Goal: Task Accomplishment & Management: Manage account settings

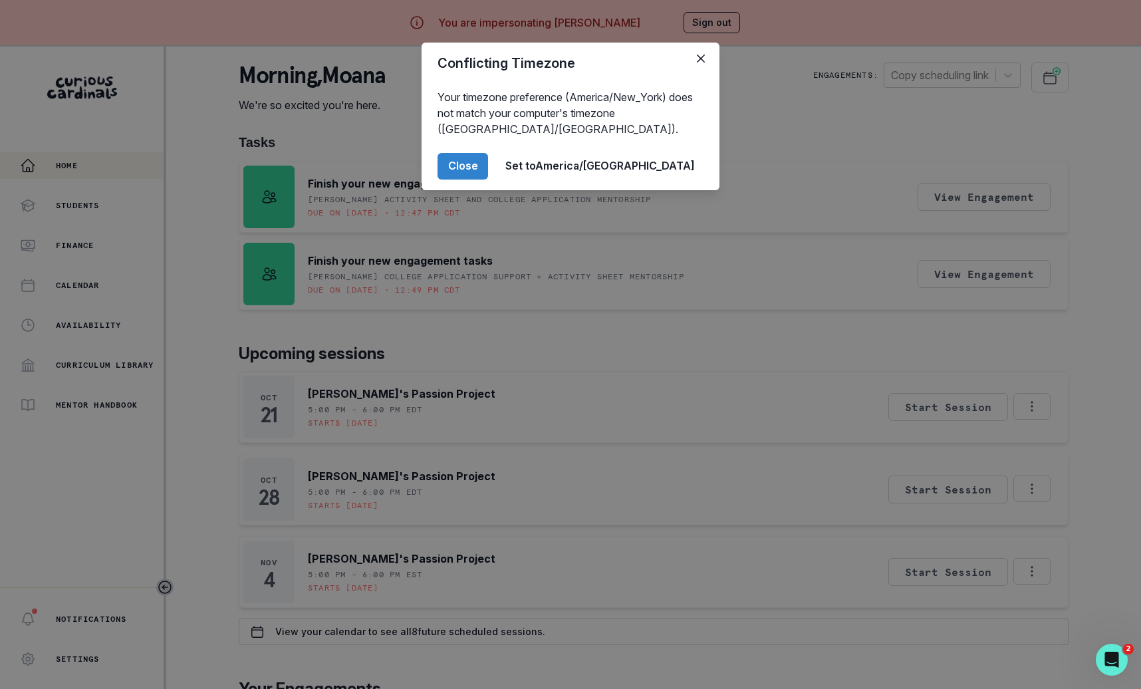
click at [312, 420] on div "Conflicting Timezone Your timezone preference (America/New_York) does not match…" at bounding box center [570, 344] width 1141 height 689
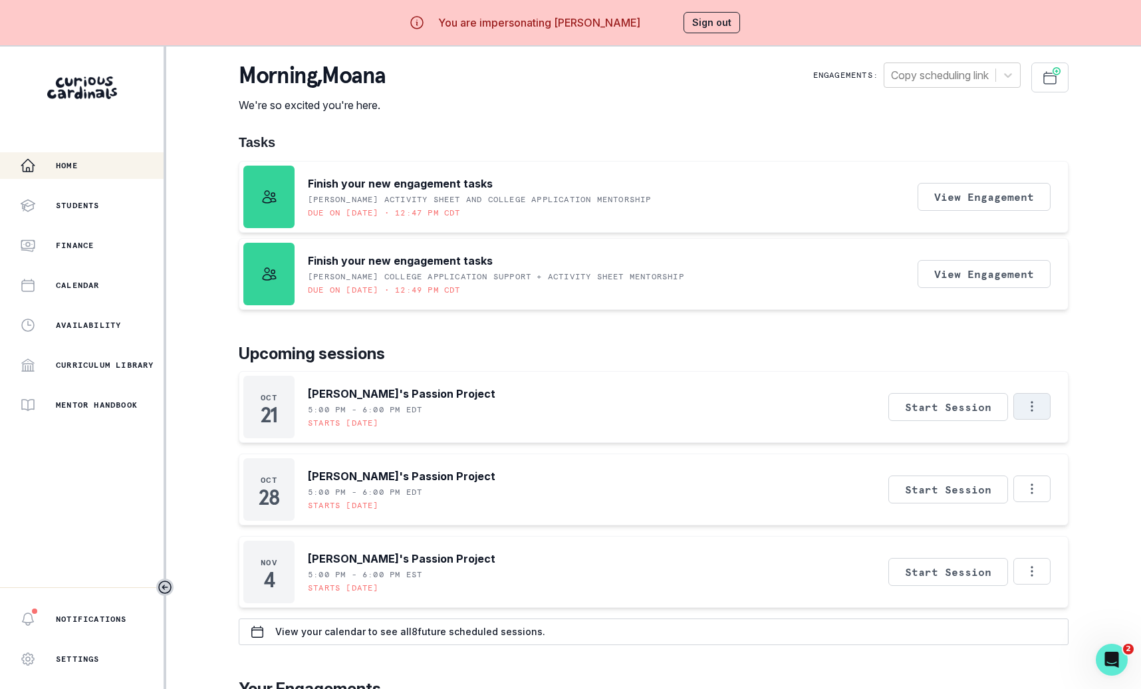
click at [1033, 406] on icon "Options" at bounding box center [1032, 406] width 15 height 15
click at [964, 494] on button "Cancel Session" at bounding box center [977, 490] width 148 height 24
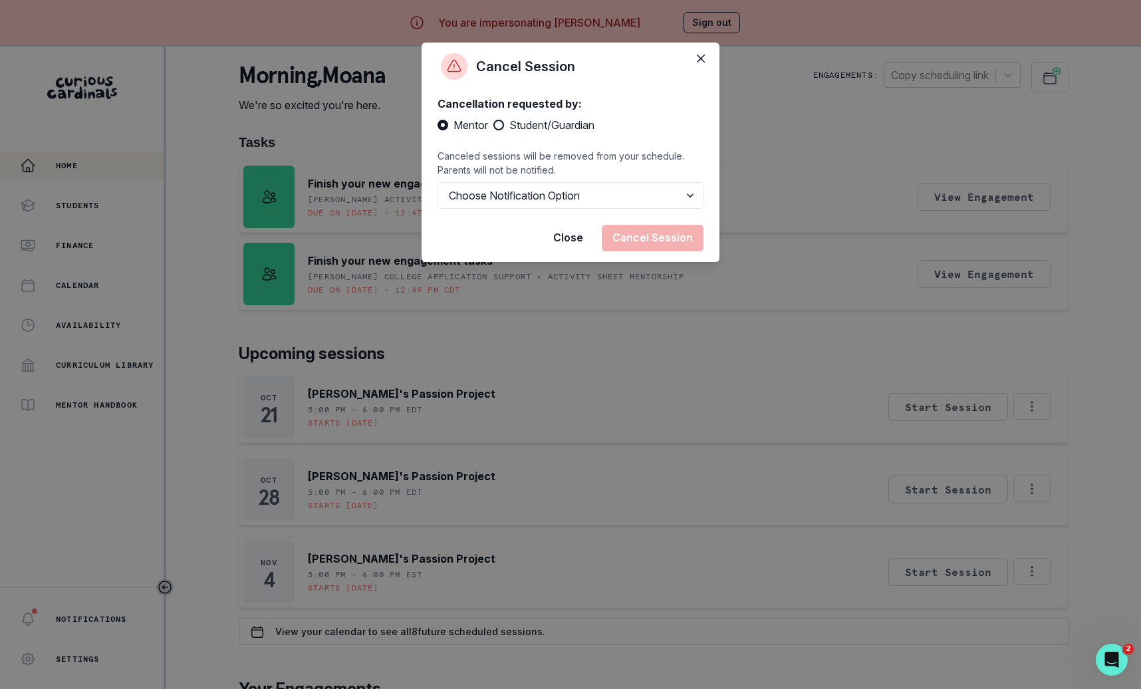
click at [577, 125] on span "Student/Guardian" at bounding box center [551, 125] width 85 height 16
click at [493, 125] on input "Student/Guardian" at bounding box center [493, 125] width 1 height 1
radio input "true"
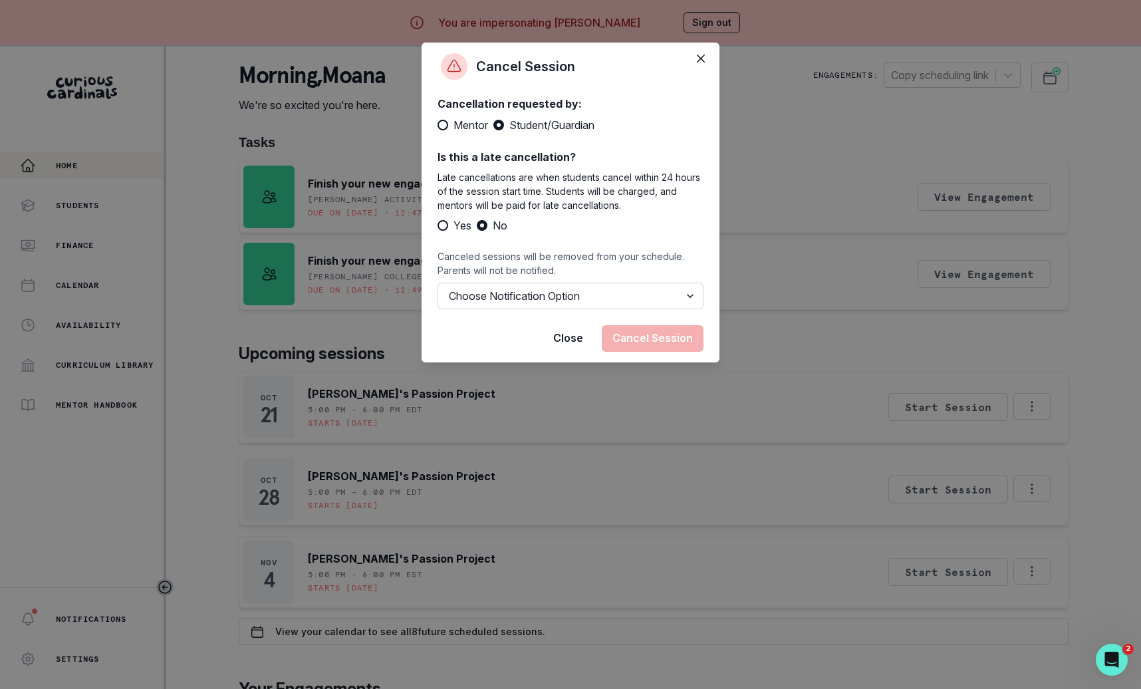
click at [575, 291] on select "Choose Notification Option Notify Family Do Not Notify Family" at bounding box center [570, 296] width 266 height 27
select select "option2"
click at [437, 283] on select "Choose Notification Option Notify Family Do Not Notify Family" at bounding box center [570, 296] width 266 height 27
click at [664, 330] on button "Cancel Session" at bounding box center [653, 338] width 102 height 27
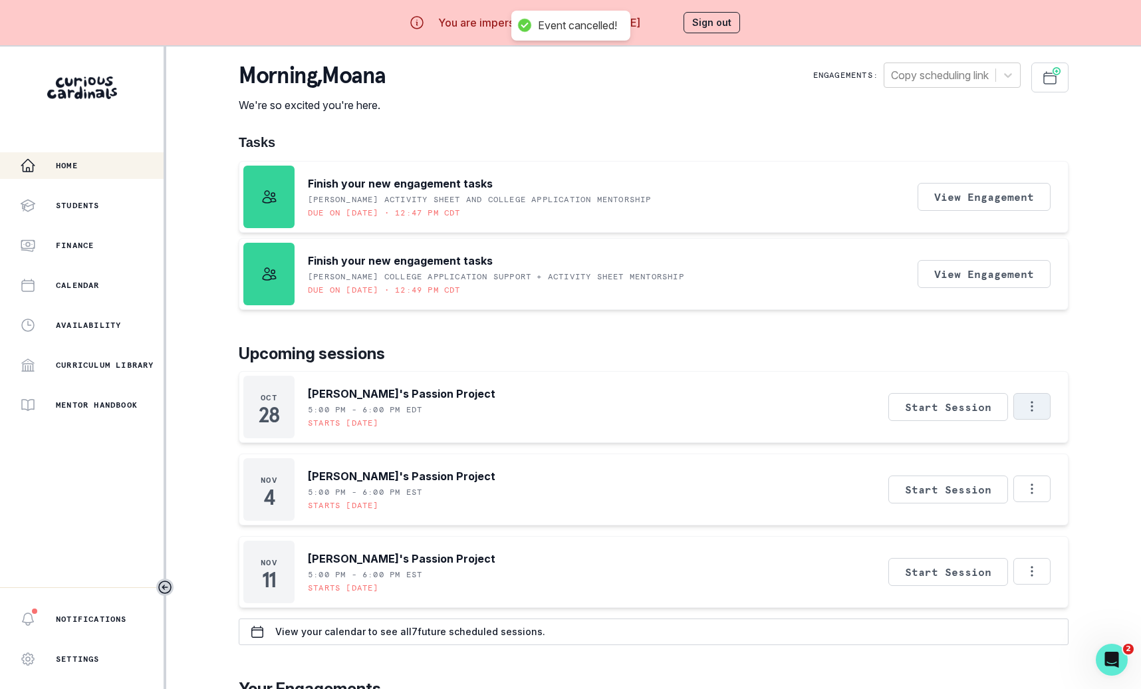
click at [1027, 404] on icon "Options" at bounding box center [1032, 406] width 15 height 15
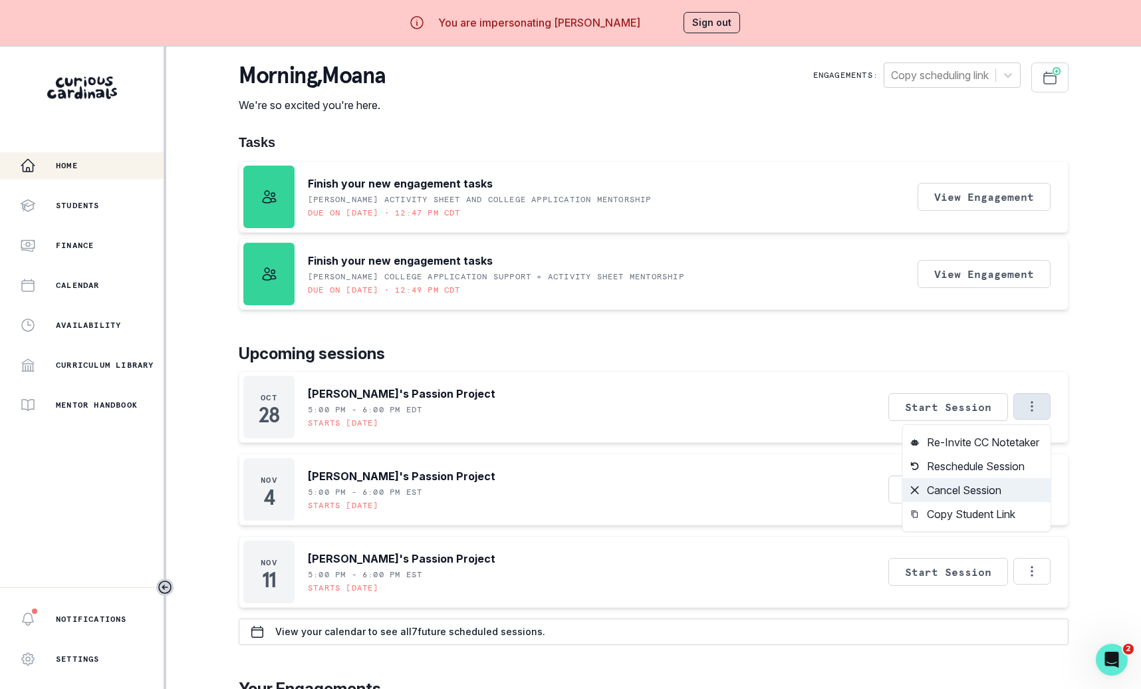
click at [975, 491] on button "Cancel Session" at bounding box center [977, 490] width 148 height 24
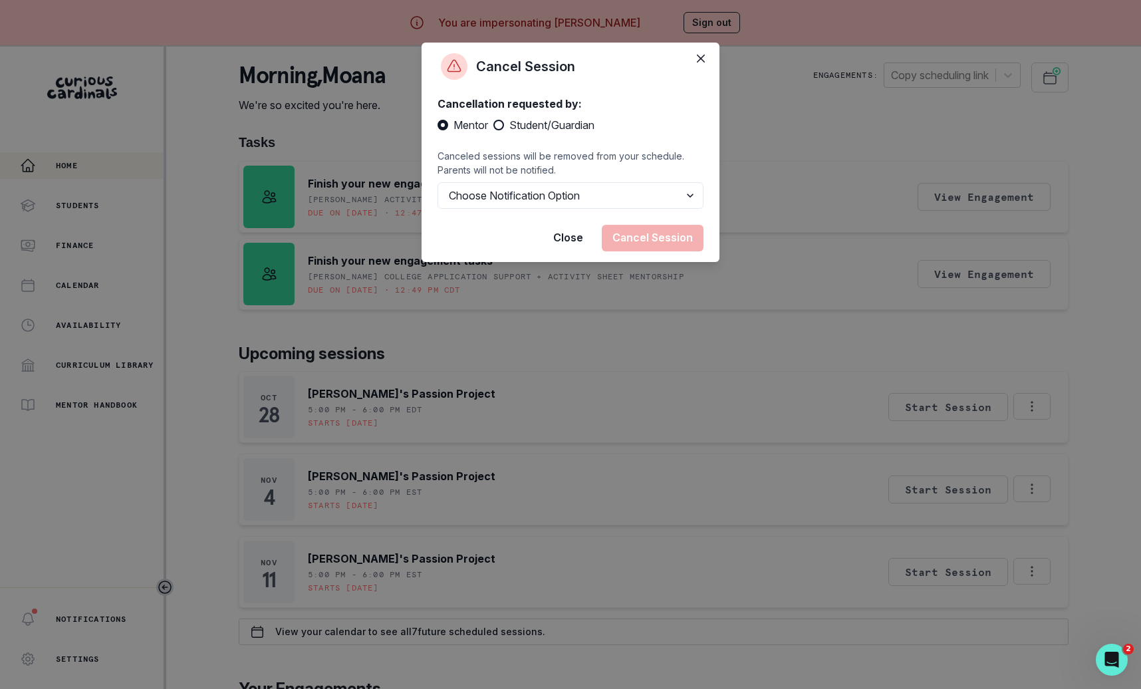
click at [569, 128] on span "Student/Guardian" at bounding box center [551, 125] width 85 height 16
click at [493, 126] on input "Student/Guardian" at bounding box center [493, 125] width 1 height 1
radio input "true"
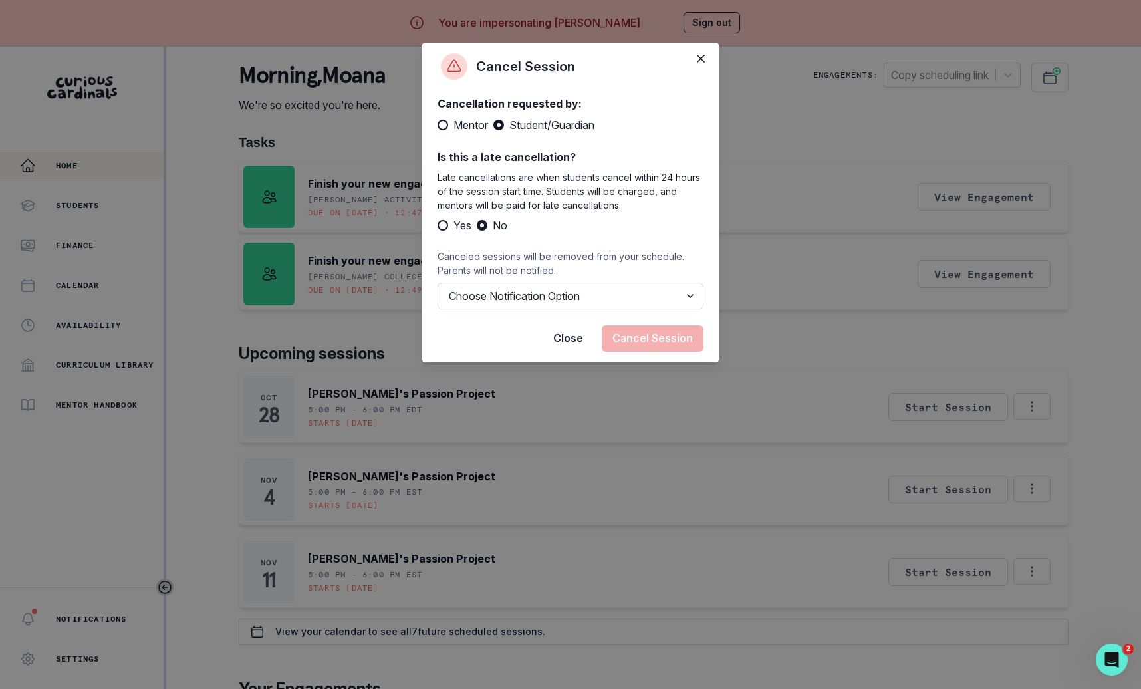
click at [574, 291] on select "Choose Notification Option Notify Family Do Not Notify Family" at bounding box center [570, 296] width 266 height 27
select select "option2"
click at [437, 283] on select "Choose Notification Option Notify Family Do Not Notify Family" at bounding box center [570, 296] width 266 height 27
click at [631, 340] on button "Cancel Session" at bounding box center [653, 338] width 102 height 27
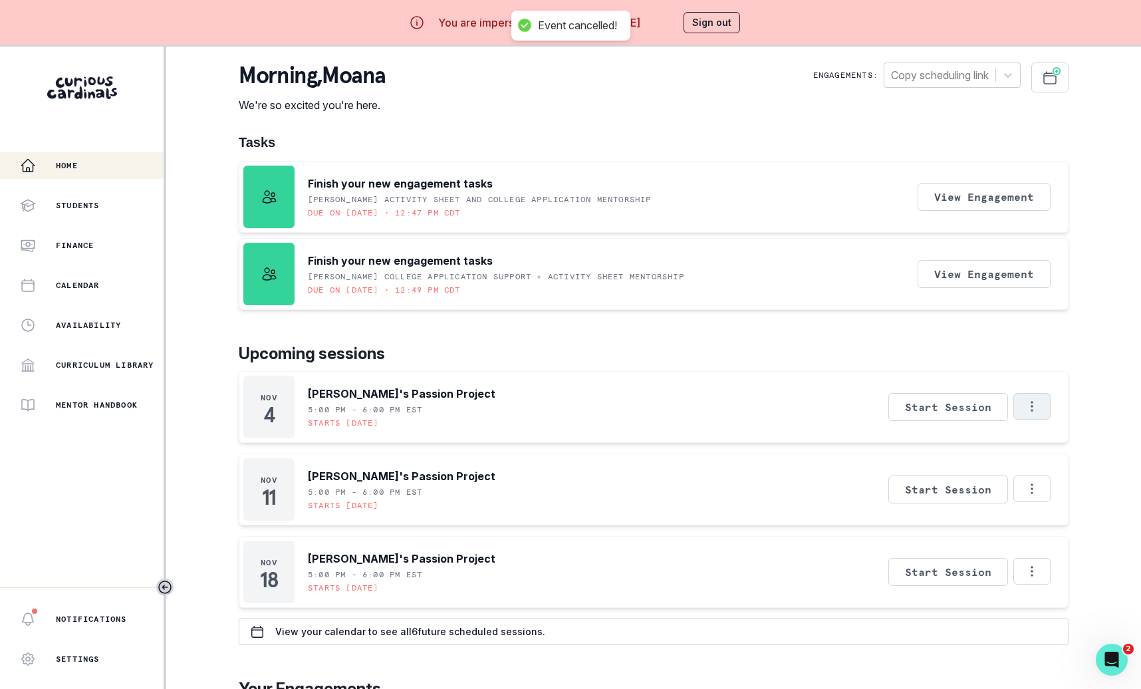
click at [1032, 403] on icon "Options" at bounding box center [1032, 406] width 15 height 15
click at [983, 493] on button "Cancel Session" at bounding box center [977, 490] width 148 height 24
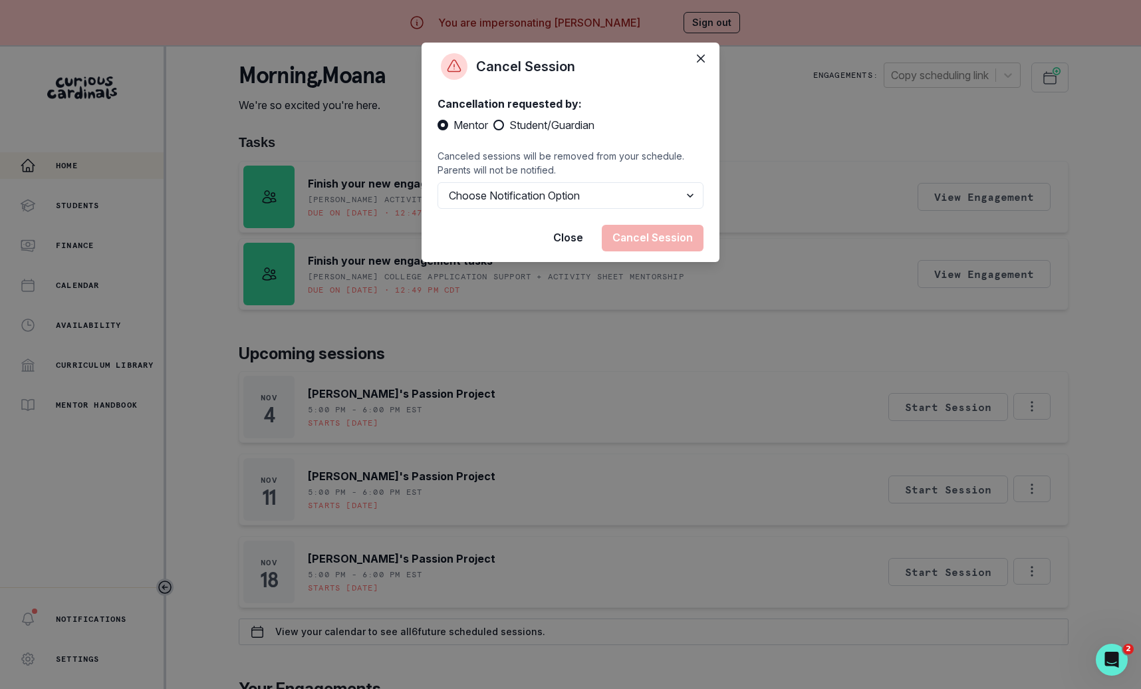
click at [542, 122] on span "Student/Guardian" at bounding box center [551, 125] width 85 height 16
click at [493, 125] on input "Student/Guardian" at bounding box center [493, 125] width 1 height 1
radio input "true"
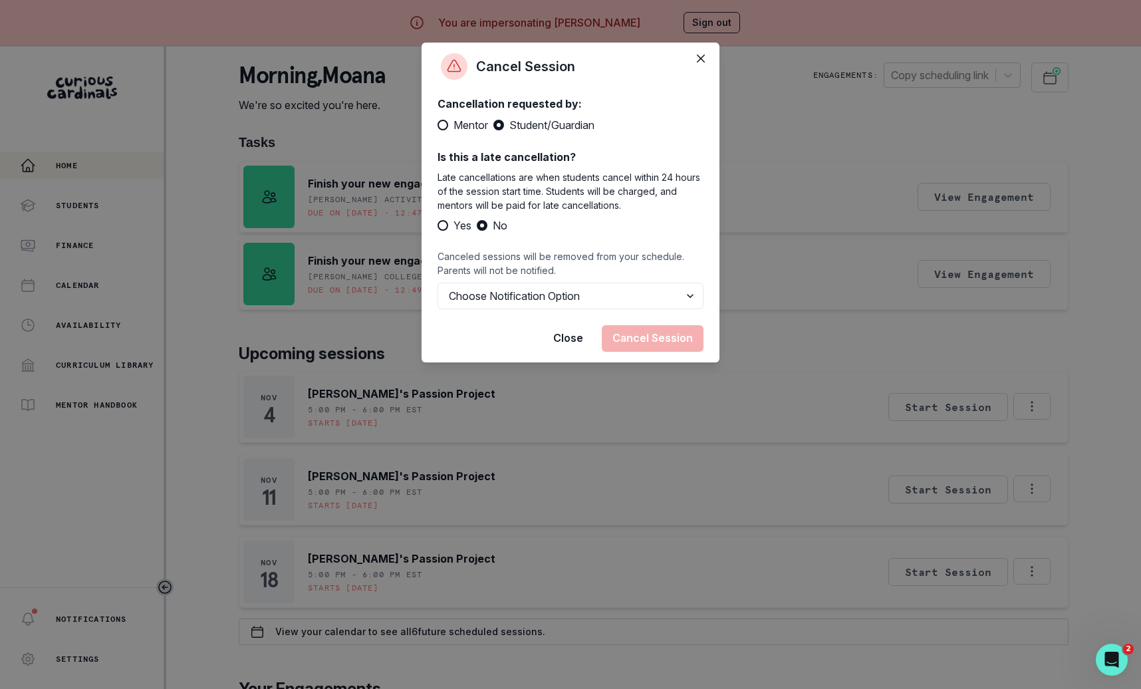
click at [552, 310] on div "Cancellation requested by: Mentor Student/Guardian Is this a late cancellation?…" at bounding box center [571, 202] width 298 height 224
click at [553, 302] on select "Choose Notification Option Notify Family Do Not Notify Family" at bounding box center [570, 296] width 266 height 27
select select "option2"
click at [437, 283] on select "Choose Notification Option Notify Family Do Not Notify Family" at bounding box center [570, 296] width 266 height 27
click at [675, 336] on button "Cancel Session" at bounding box center [653, 338] width 102 height 27
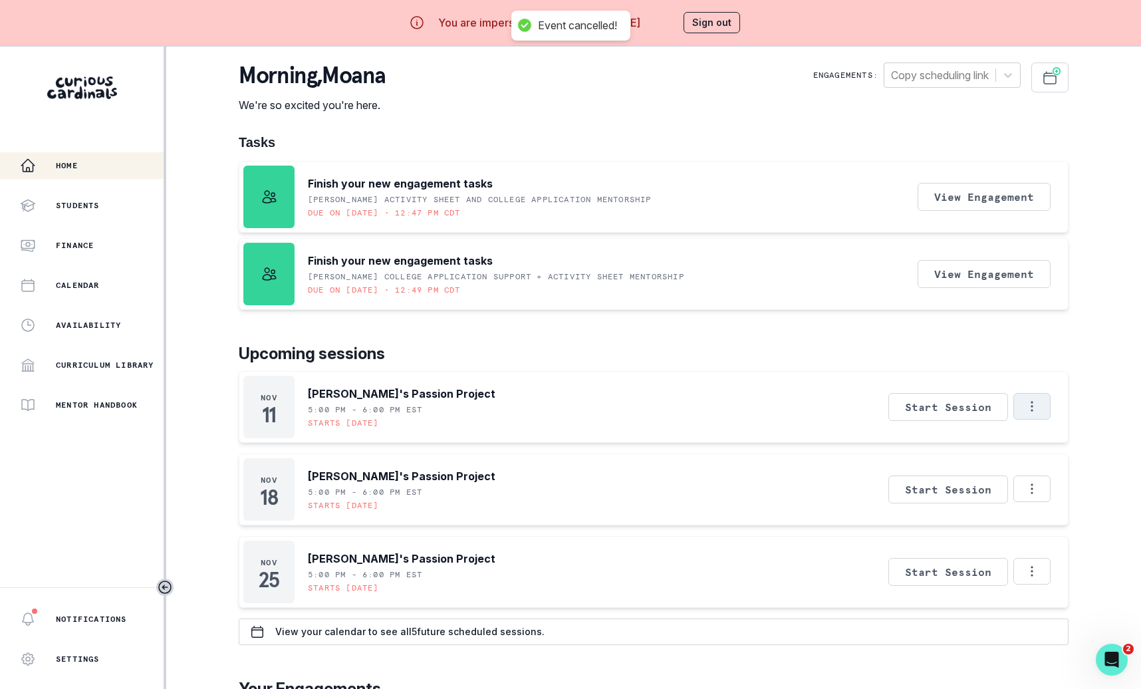
click at [1035, 402] on icon "Options" at bounding box center [1032, 406] width 15 height 15
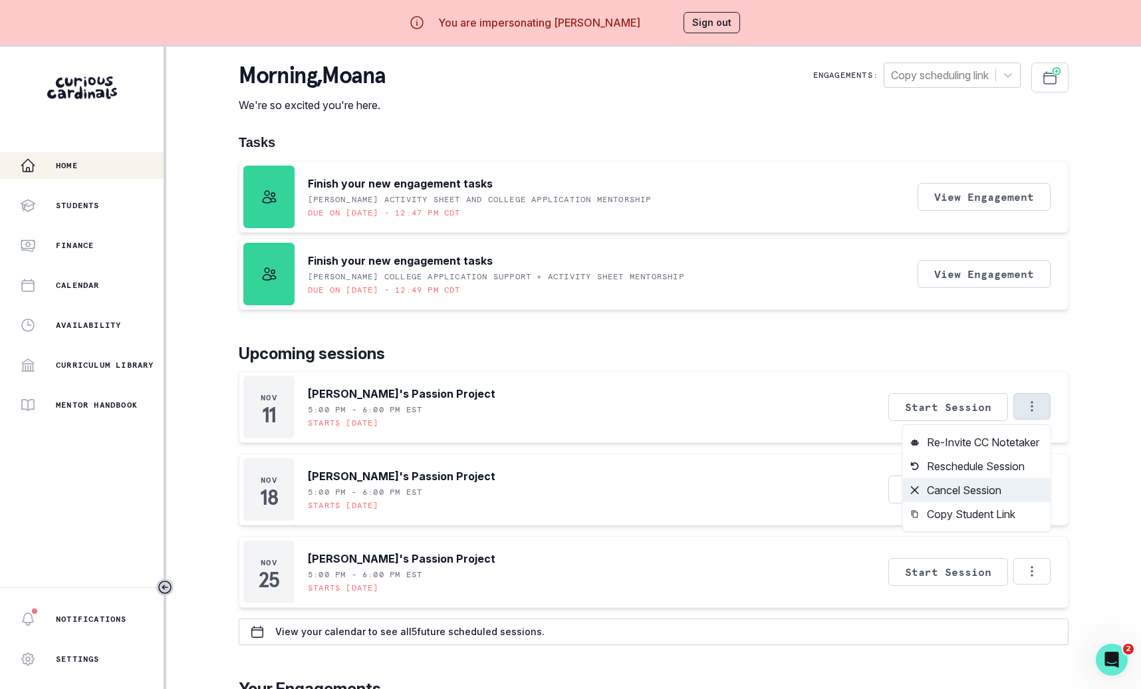
click at [980, 489] on button "Cancel Session" at bounding box center [977, 490] width 148 height 24
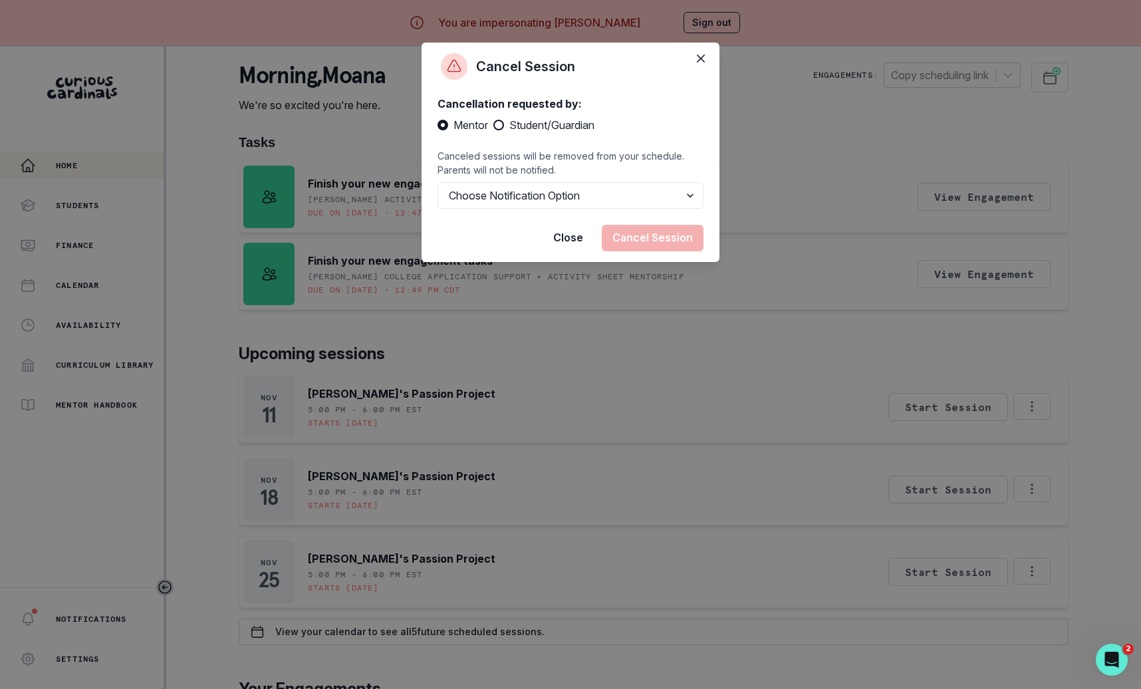
click at [580, 118] on span "Student/Guardian" at bounding box center [551, 125] width 85 height 16
click at [493, 125] on input "Student/Guardian" at bounding box center [493, 125] width 1 height 1
radio input "true"
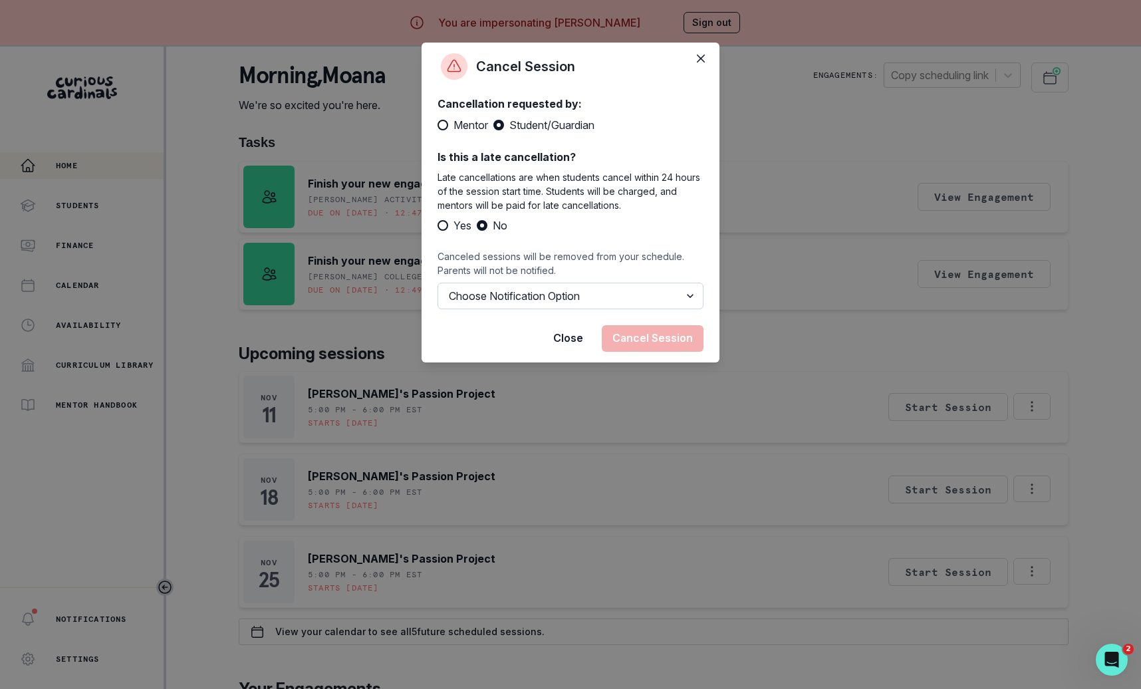
click at [580, 292] on select "Choose Notification Option Notify Family Do Not Notify Family" at bounding box center [570, 296] width 266 height 27
select select "option2"
click at [437, 283] on select "Choose Notification Option Notify Family Do Not Notify Family" at bounding box center [570, 296] width 266 height 27
click at [665, 341] on button "Cancel Session" at bounding box center [653, 338] width 102 height 27
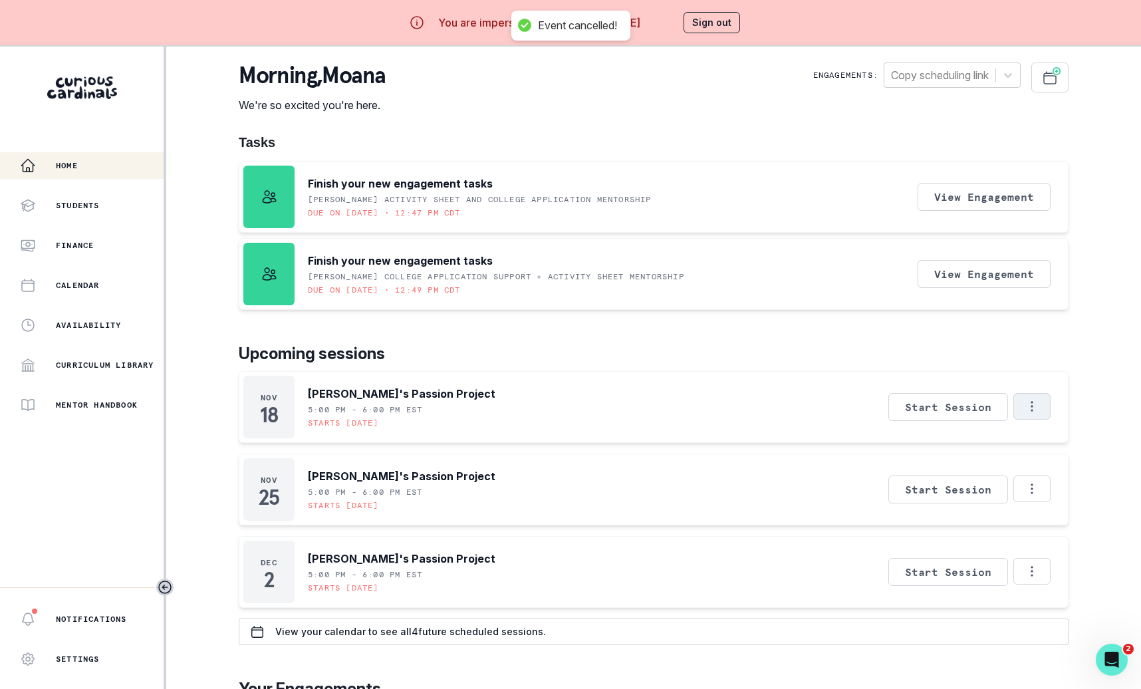
click at [1037, 412] on icon "Options" at bounding box center [1032, 406] width 15 height 15
click at [975, 495] on button "Cancel Session" at bounding box center [977, 490] width 148 height 24
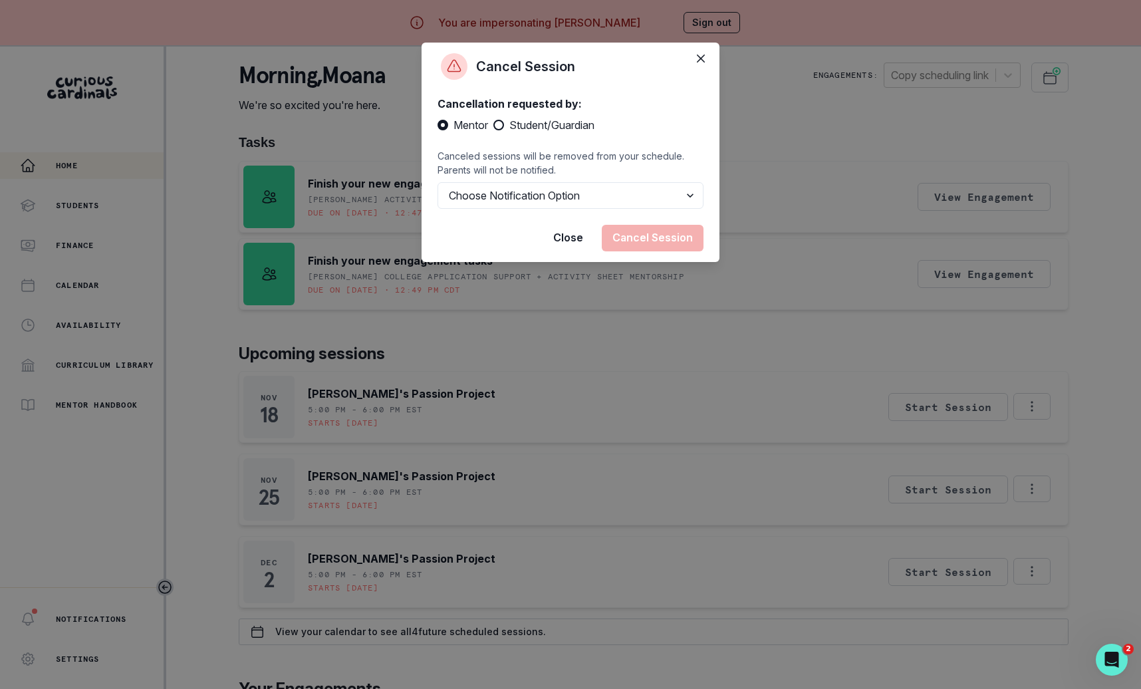
click at [587, 131] on span "Student/Guardian" at bounding box center [551, 125] width 85 height 16
click at [493, 126] on input "Student/Guardian" at bounding box center [493, 125] width 1 height 1
radio input "true"
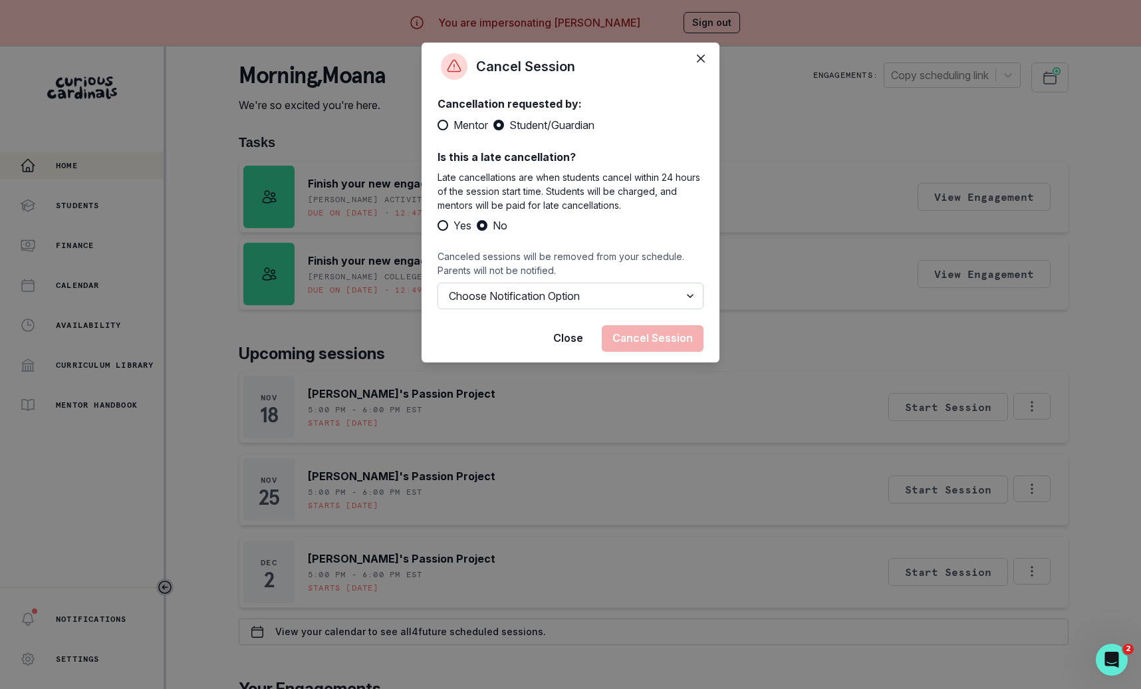
click at [644, 298] on select "Choose Notification Option Notify Family Do Not Notify Family" at bounding box center [570, 296] width 266 height 27
select select "option2"
click at [437, 283] on select "Choose Notification Option Notify Family Do Not Notify Family" at bounding box center [570, 296] width 266 height 27
click at [654, 338] on button "Cancel Session" at bounding box center [653, 338] width 102 height 27
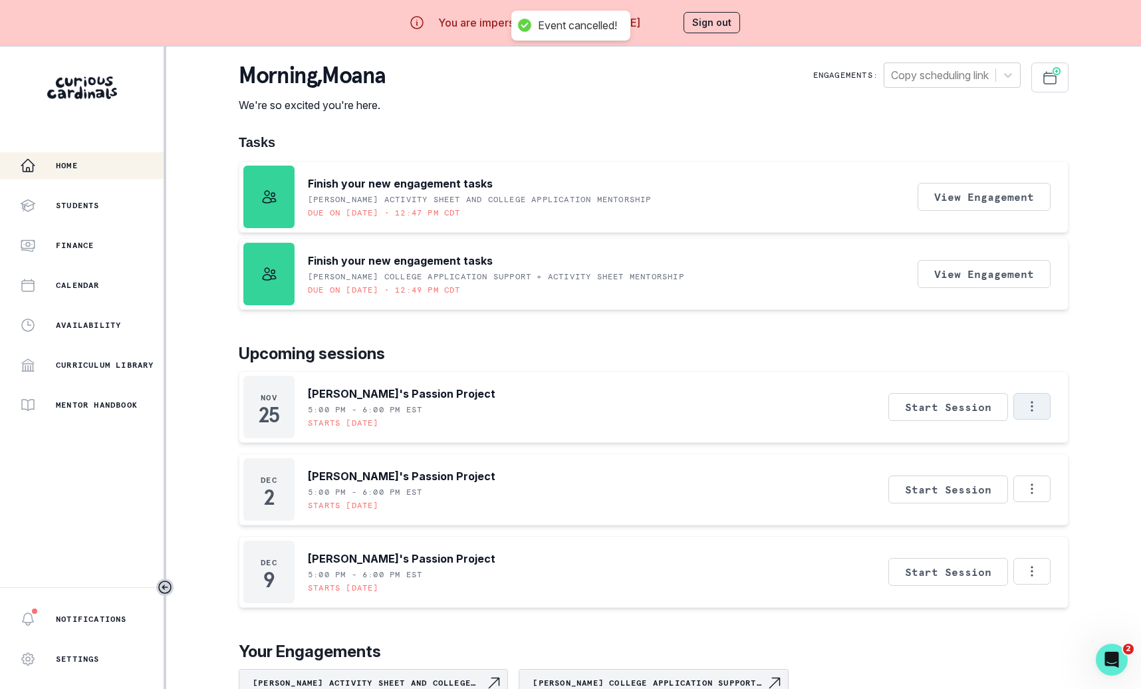
click at [1044, 413] on button "Options" at bounding box center [1031, 406] width 37 height 27
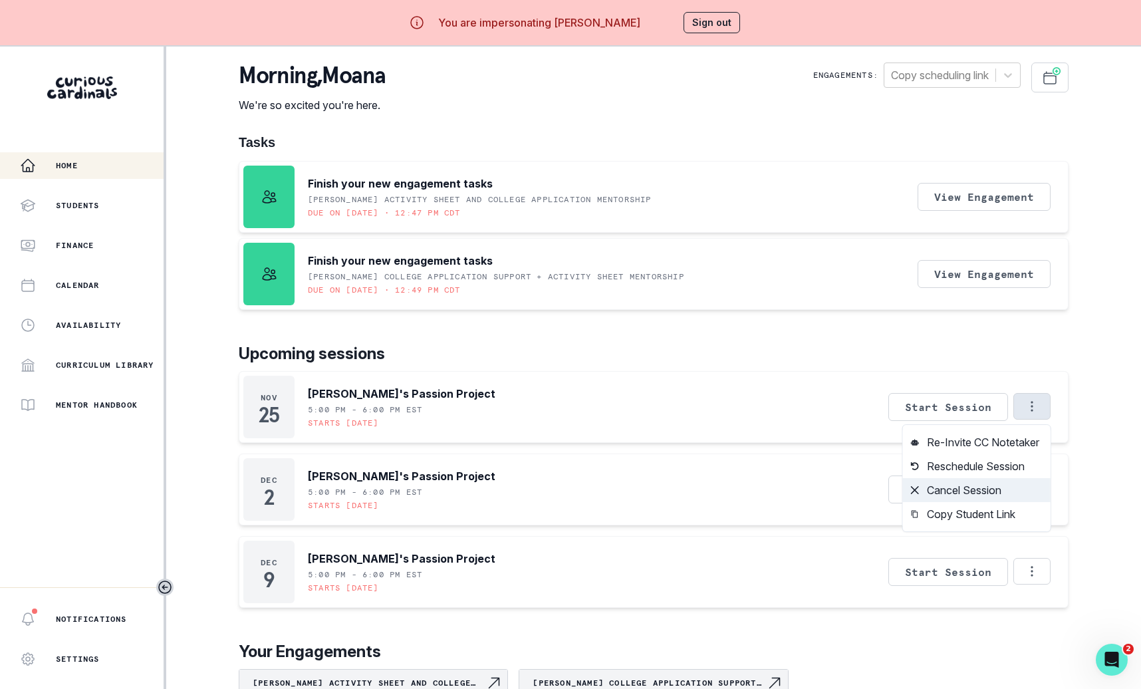
click at [954, 492] on button "Cancel Session" at bounding box center [977, 490] width 148 height 24
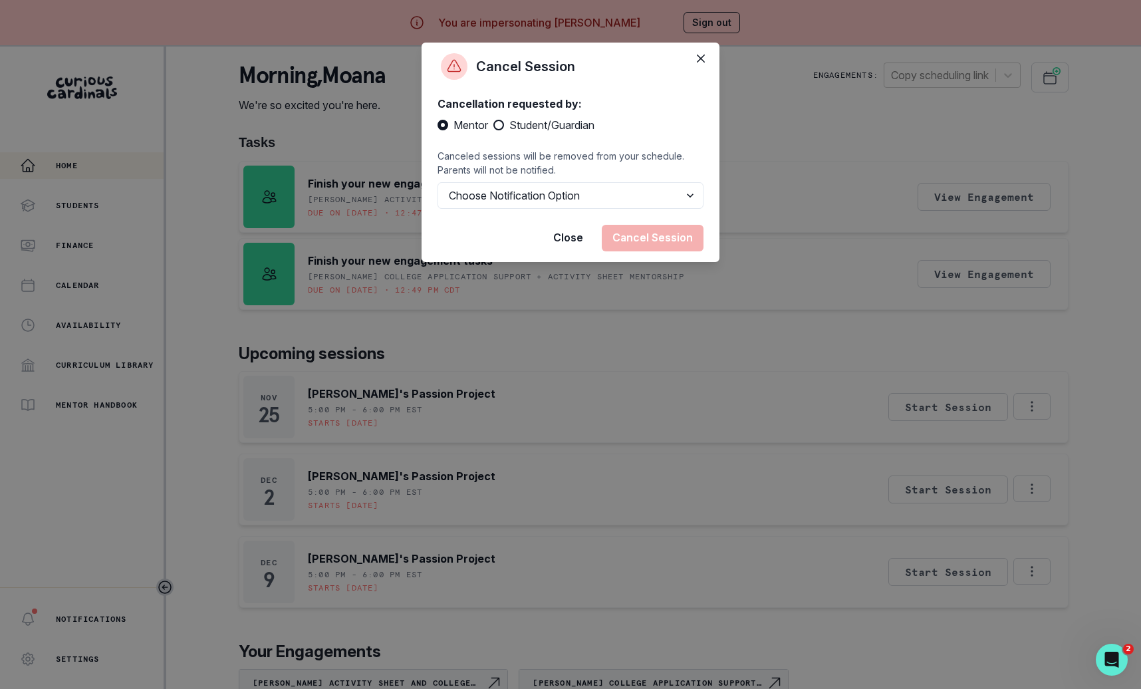
click at [539, 125] on span "Student/Guardian" at bounding box center [551, 125] width 85 height 16
click at [493, 125] on input "Student/Guardian" at bounding box center [493, 125] width 1 height 1
radio input "true"
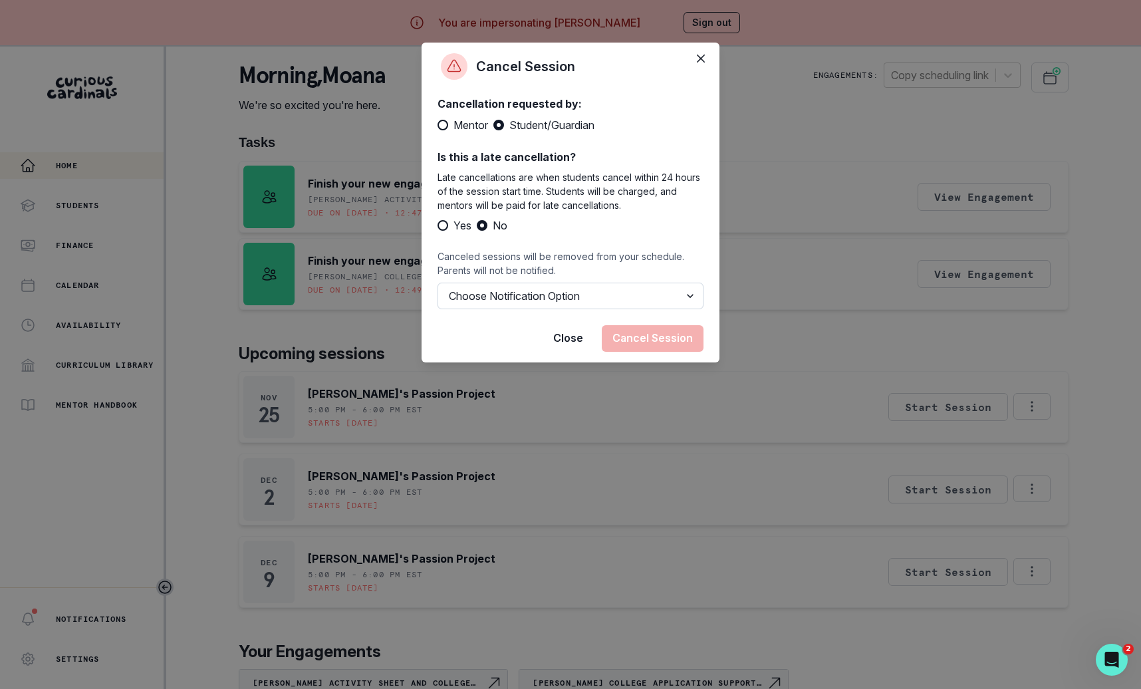
click at [564, 291] on select "Choose Notification Option Notify Family Do Not Notify Family" at bounding box center [570, 296] width 266 height 27
select select "option2"
click at [437, 283] on select "Choose Notification Option Notify Family Do Not Notify Family" at bounding box center [570, 296] width 266 height 27
click at [649, 338] on button "Cancel Session" at bounding box center [653, 338] width 102 height 27
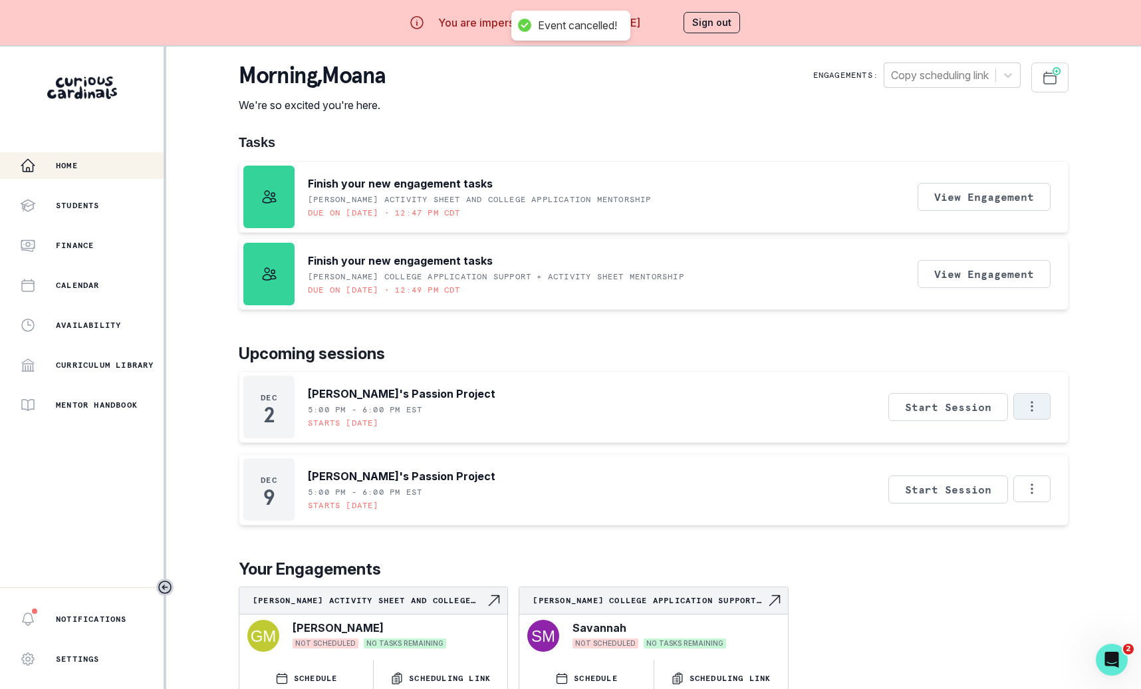
click at [1044, 404] on button "Options" at bounding box center [1031, 406] width 37 height 27
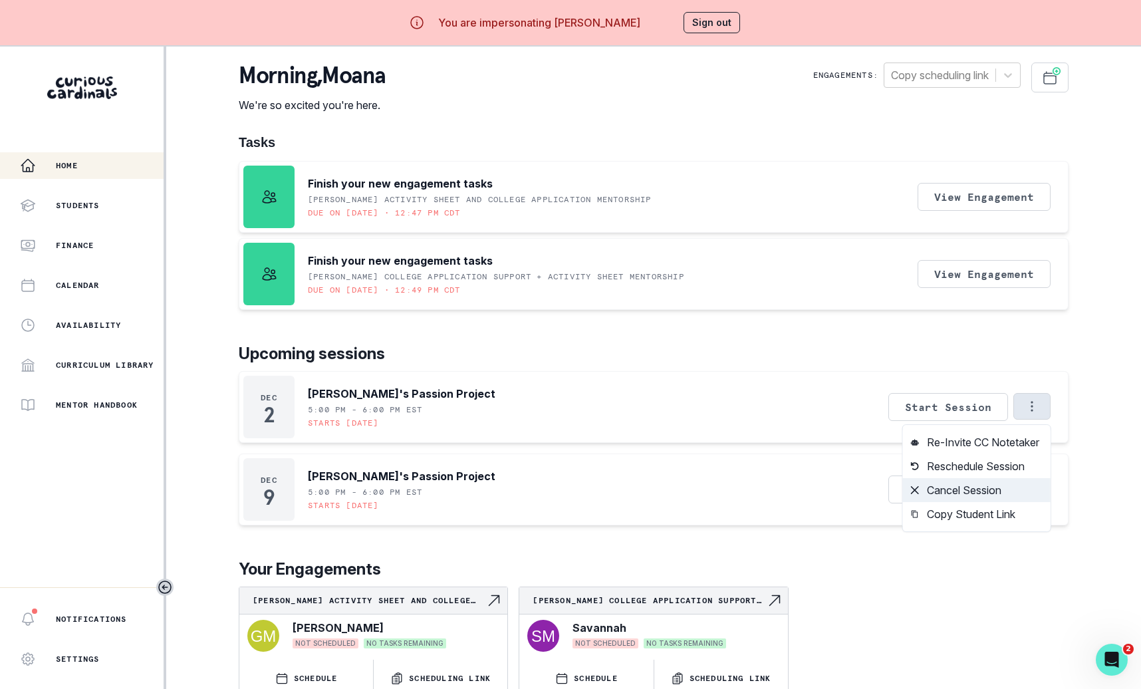
click at [998, 491] on button "Cancel Session" at bounding box center [977, 490] width 148 height 24
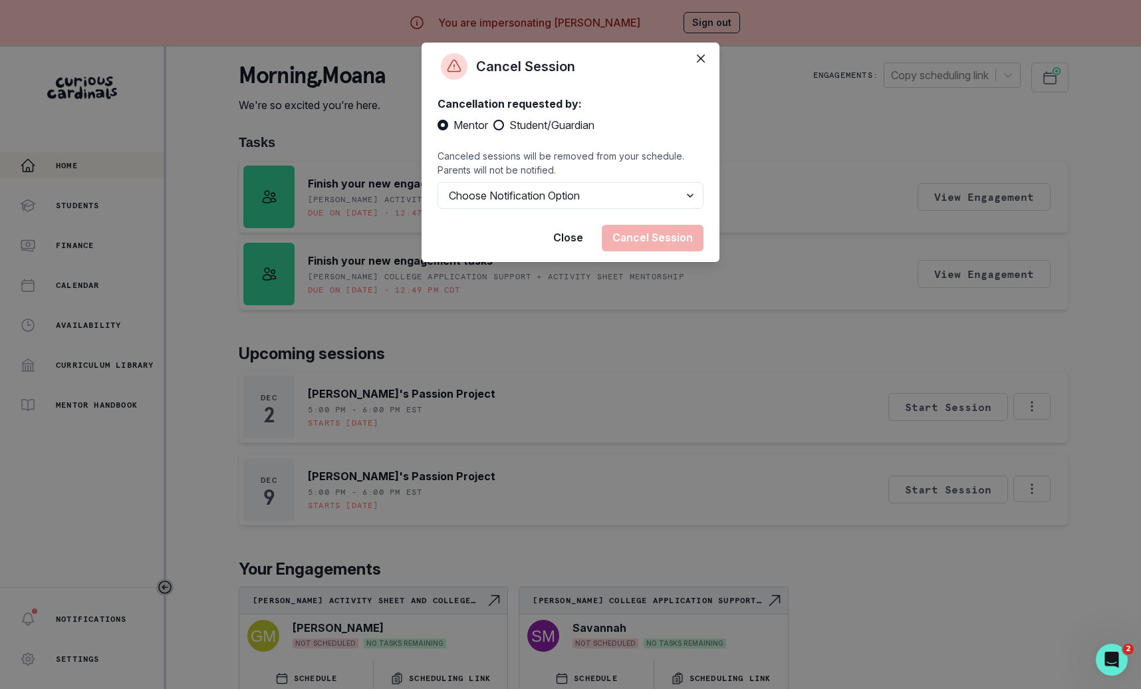
click at [587, 133] on div "Cancellation requested by: Mentor Student/Guardian Canceled sessions will be re…" at bounding box center [570, 152] width 266 height 113
click at [584, 126] on span "Student/Guardian" at bounding box center [551, 125] width 85 height 16
click at [493, 126] on input "Student/Guardian" at bounding box center [493, 125] width 1 height 1
radio input "true"
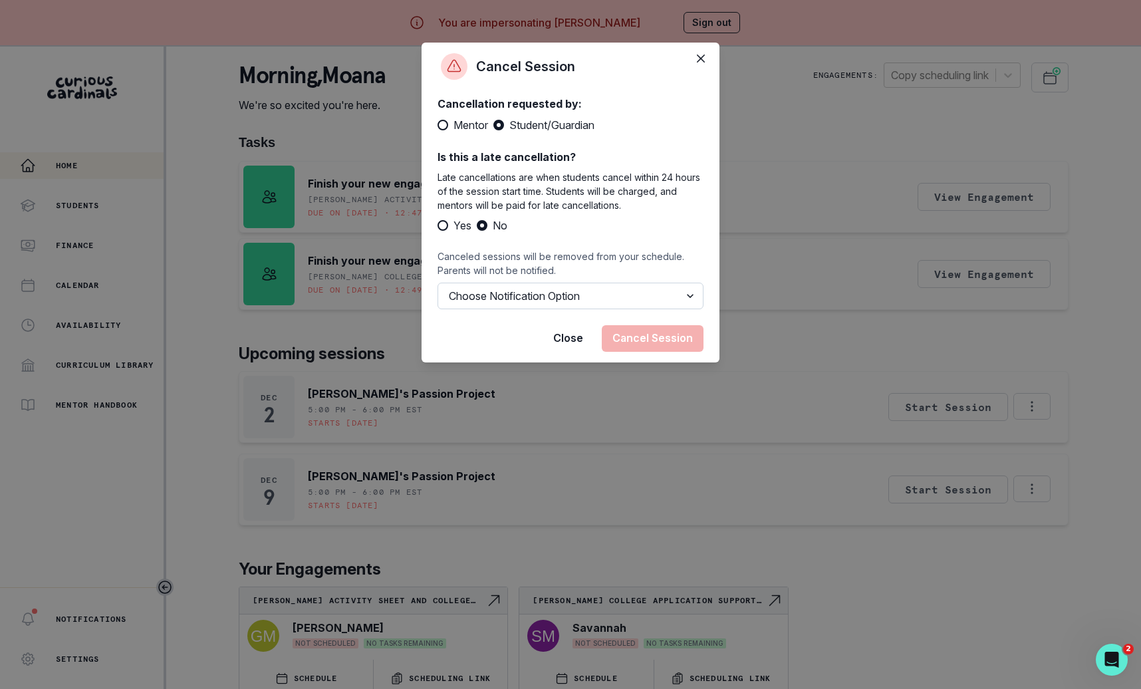
click at [596, 295] on select "Choose Notification Option Notify Family Do Not Notify Family" at bounding box center [570, 296] width 266 height 27
select select "option2"
click at [437, 283] on select "Choose Notification Option Notify Family Do Not Notify Family" at bounding box center [570, 296] width 266 height 27
click at [646, 334] on button "Cancel Session" at bounding box center [653, 338] width 102 height 27
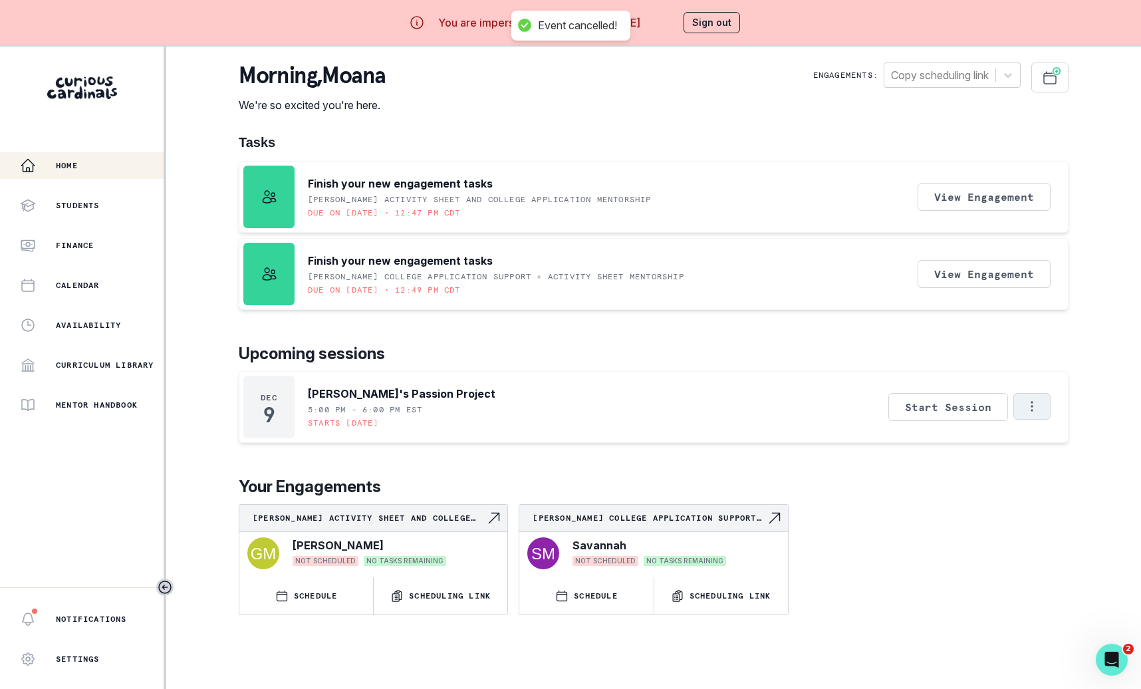
click at [1041, 409] on button "Options" at bounding box center [1031, 406] width 37 height 27
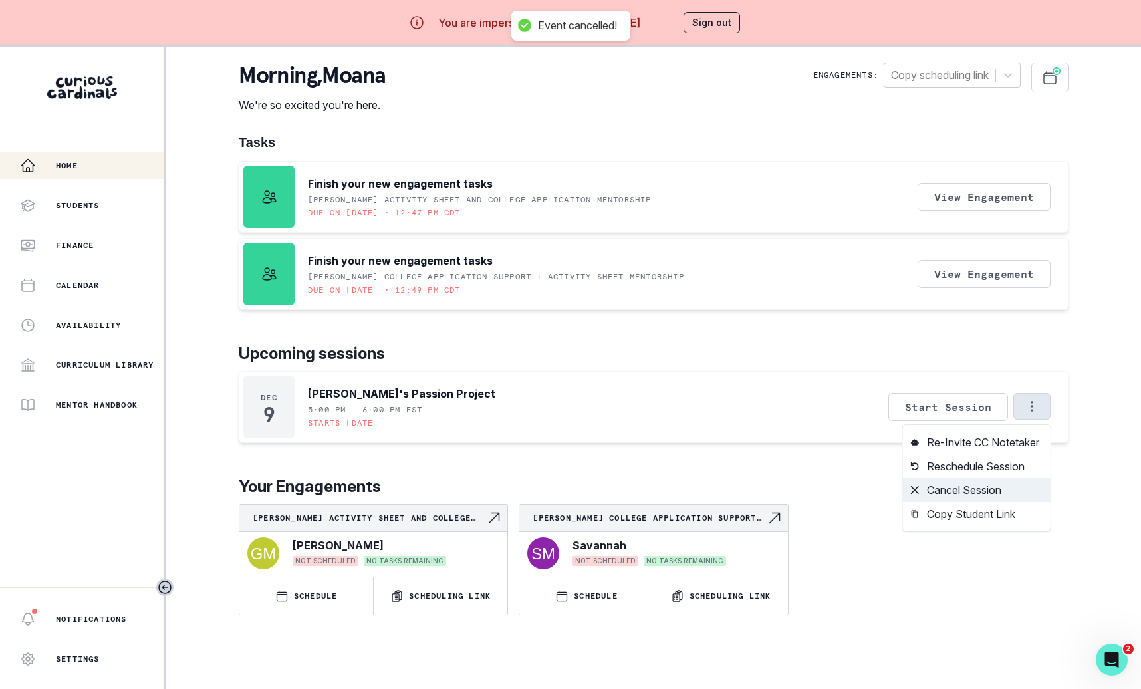
click at [984, 490] on button "Cancel Session" at bounding box center [977, 490] width 148 height 24
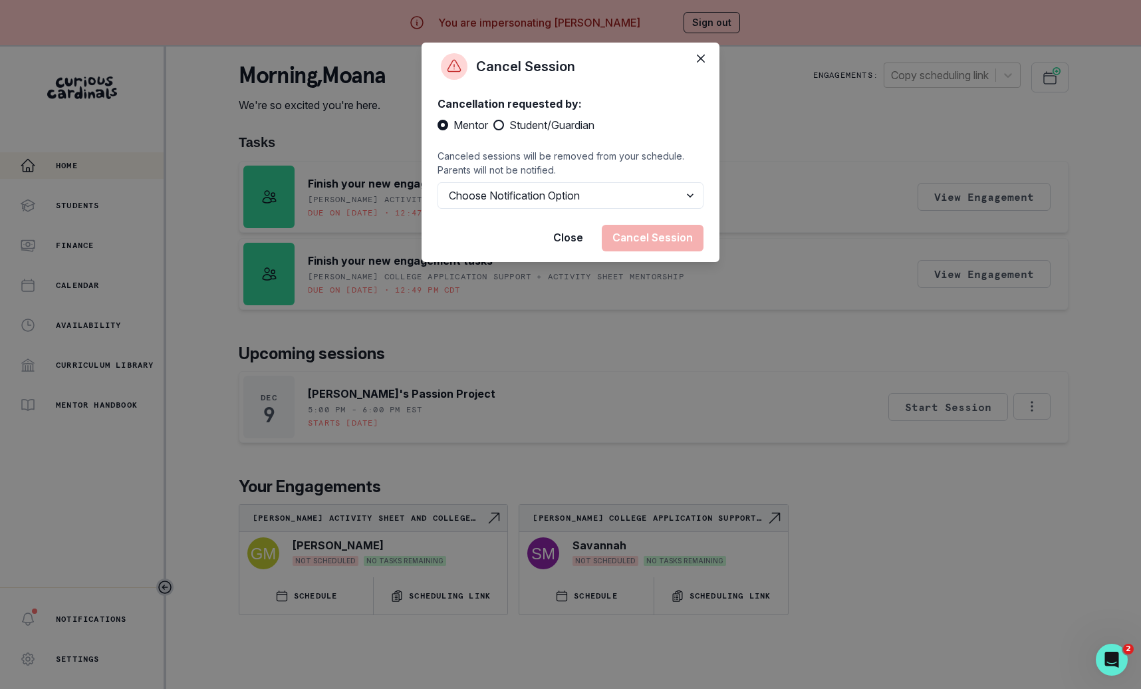
click at [583, 124] on span "Student/Guardian" at bounding box center [551, 125] width 85 height 16
click at [493, 125] on input "Student/Guardian" at bounding box center [493, 125] width 1 height 1
radio input "true"
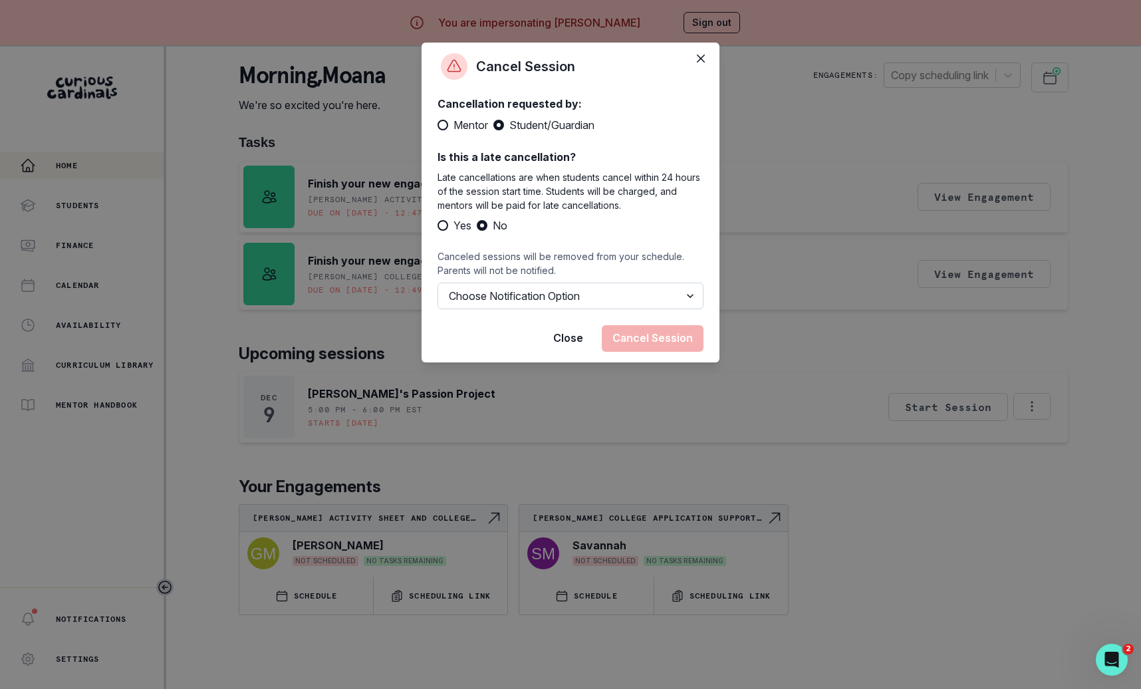
click at [583, 298] on select "Choose Notification Option Notify Family Do Not Notify Family" at bounding box center [570, 296] width 266 height 27
select select "option2"
click at [437, 283] on select "Choose Notification Option Notify Family Do Not Notify Family" at bounding box center [570, 296] width 266 height 27
click at [640, 330] on button "Cancel Session" at bounding box center [653, 338] width 102 height 27
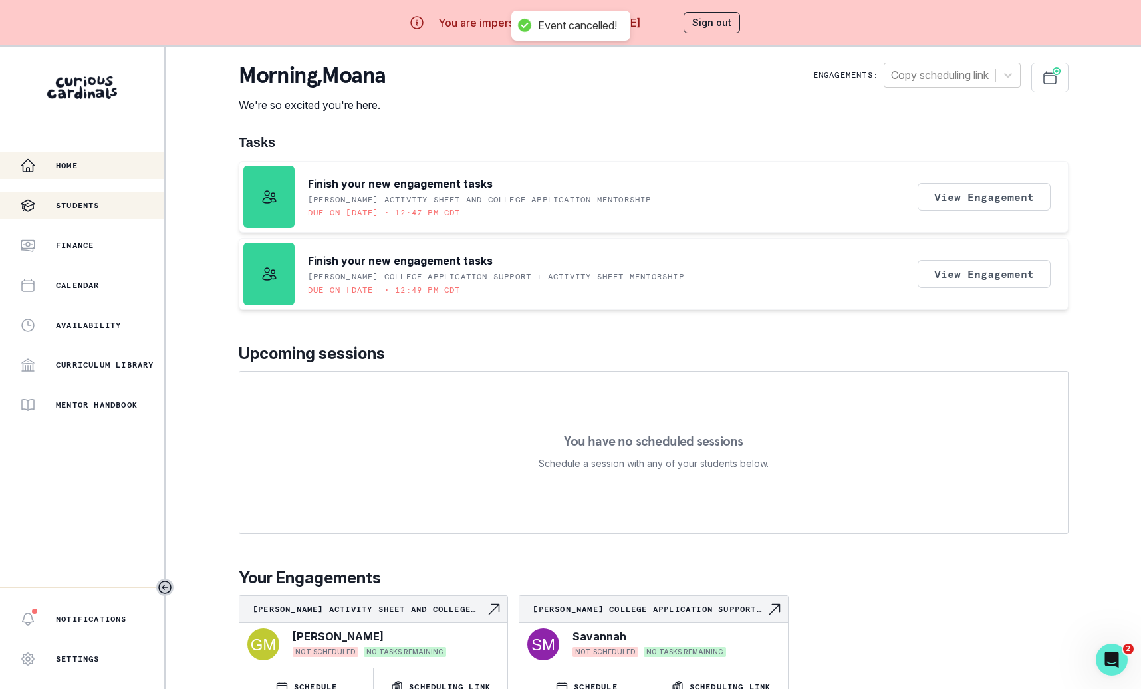
click at [106, 213] on button "Students" at bounding box center [82, 205] width 164 height 27
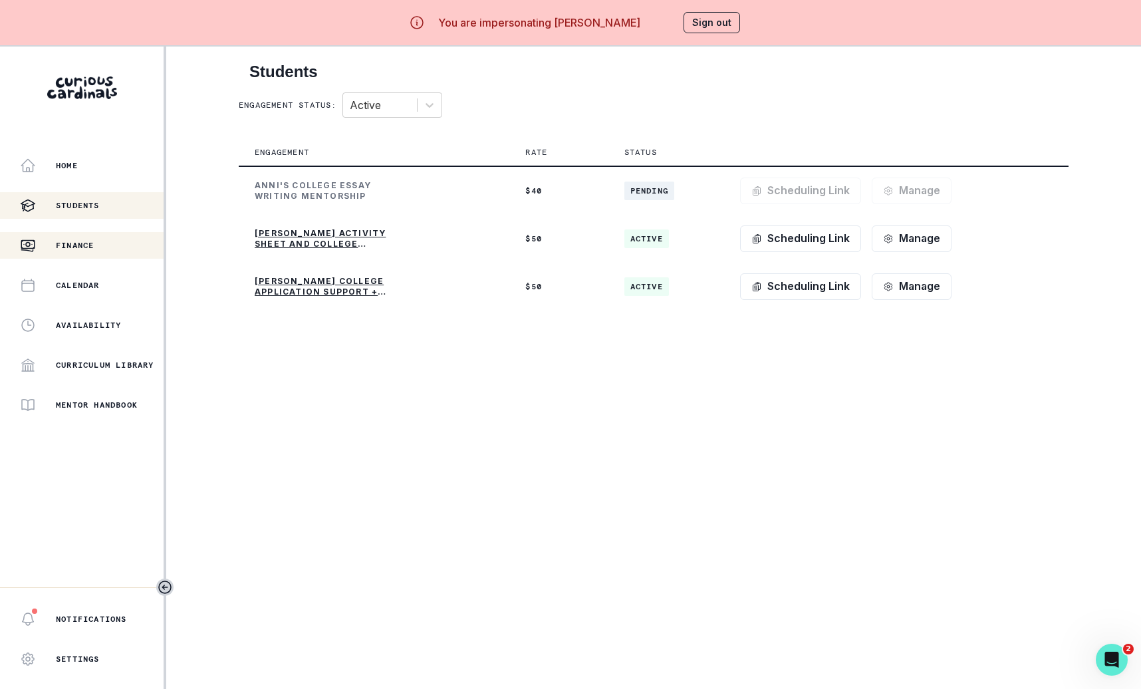
click at [49, 243] on div "Finance" at bounding box center [92, 245] width 144 height 16
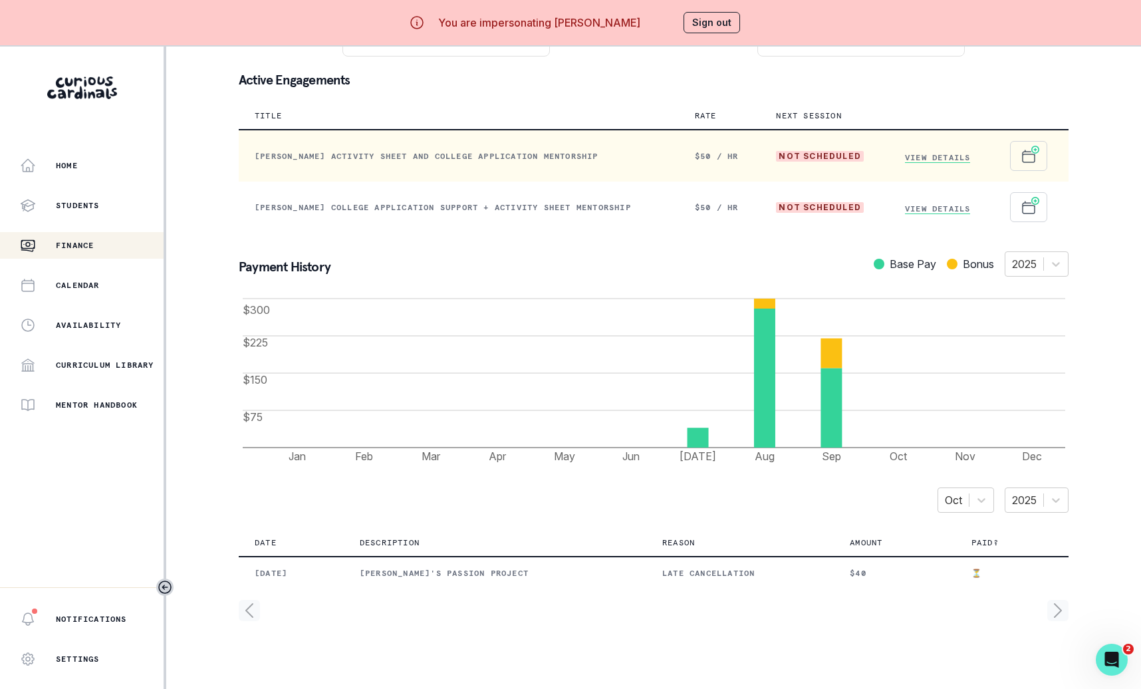
scroll to position [138, 0]
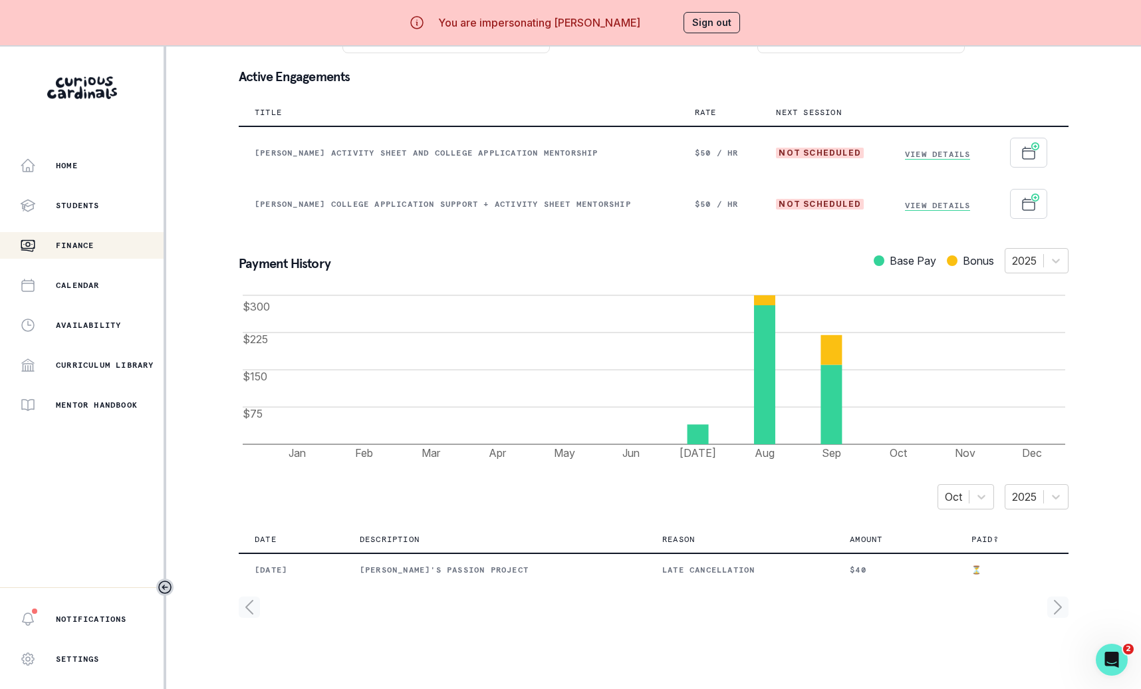
click at [696, 20] on button "Sign out" at bounding box center [711, 22] width 57 height 21
